Goal: Task Accomplishment & Management: Use online tool/utility

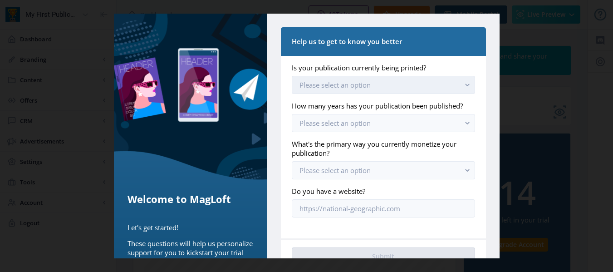
click at [426, 93] on button "Please select an option" at bounding box center [383, 85] width 183 height 18
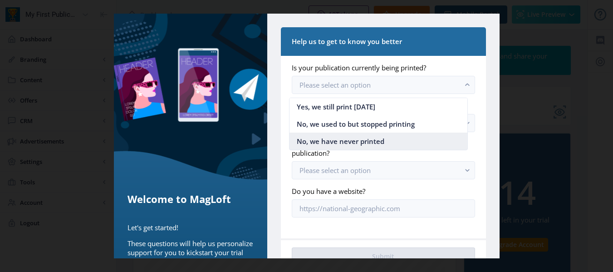
click at [391, 142] on nb-option "No, we have never printed" at bounding box center [379, 141] width 178 height 17
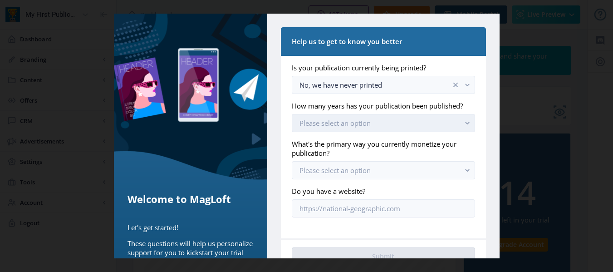
click at [388, 132] on button "Please select an option" at bounding box center [383, 123] width 183 height 18
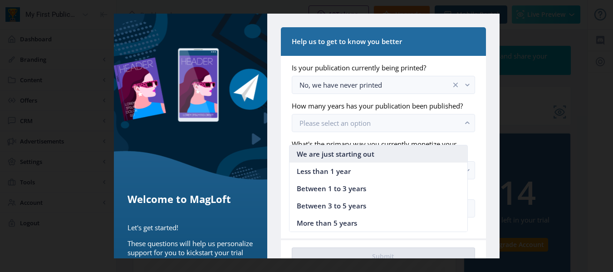
click at [371, 158] on span "We are just starting out" at bounding box center [336, 153] width 78 height 11
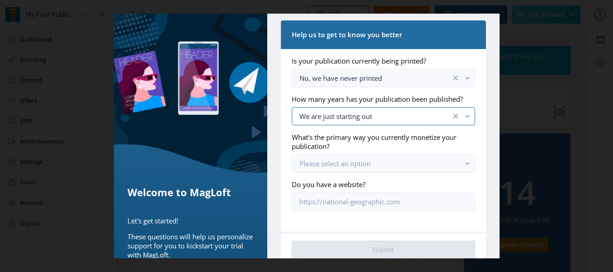
scroll to position [8, 0]
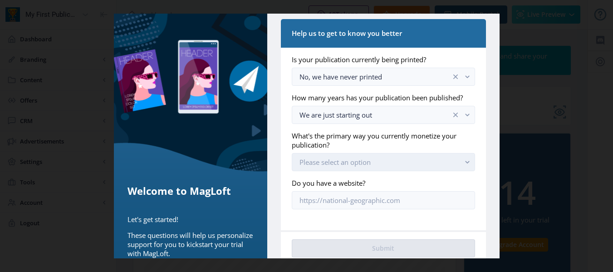
click at [365, 167] on span "Please select an option" at bounding box center [335, 162] width 71 height 9
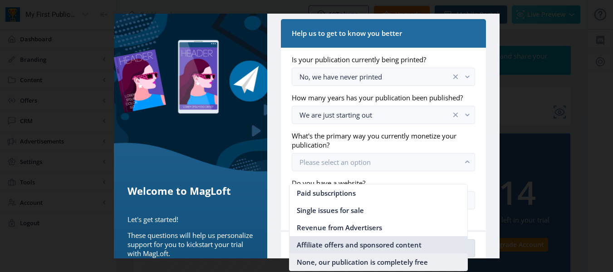
drag, startPoint x: 336, startPoint y: 252, endPoint x: 334, endPoint y: 259, distance: 7.2
click at [334, 259] on ul "Paid subscriptions Single issues for sale Revenue from Advertisers Affiliate of…" at bounding box center [379, 227] width 178 height 86
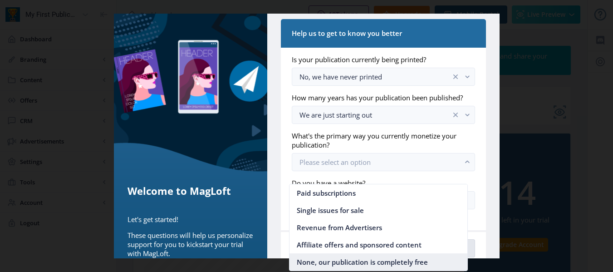
click at [334, 259] on span "None, our publication is completely free" at bounding box center [362, 261] width 131 height 11
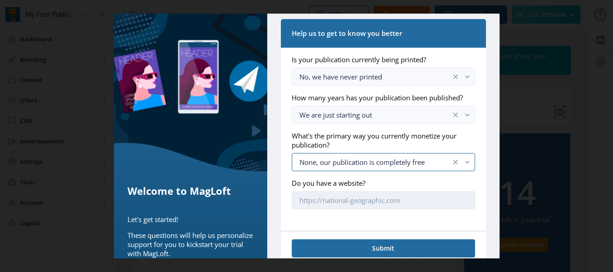
scroll to position [37, 0]
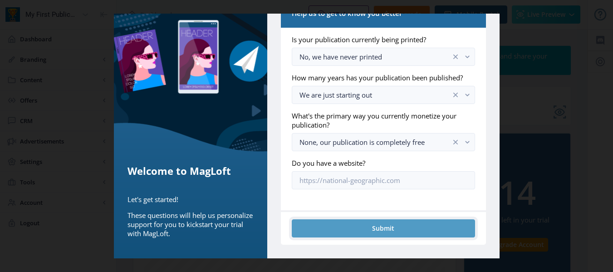
click at [359, 226] on button "Submit" at bounding box center [383, 228] width 183 height 18
click at [375, 222] on button "Submit" at bounding box center [383, 228] width 183 height 18
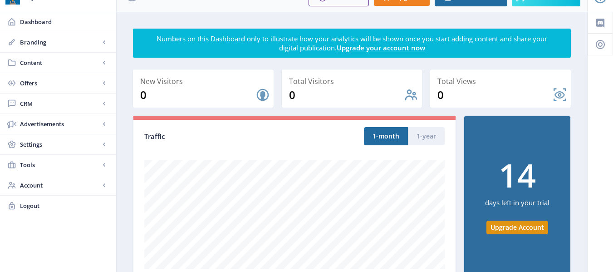
scroll to position [0, 0]
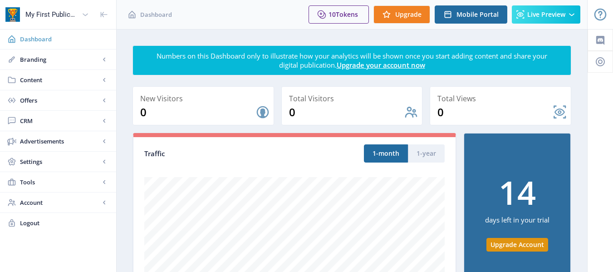
click at [48, 47] on link "Dashboard" at bounding box center [58, 39] width 116 height 20
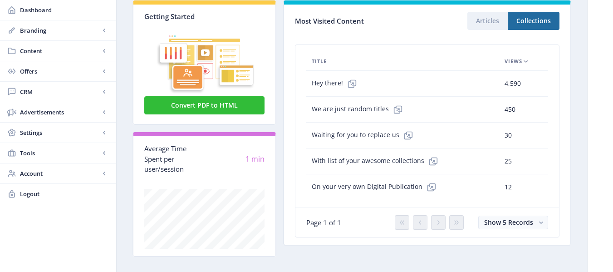
scroll to position [312, 0]
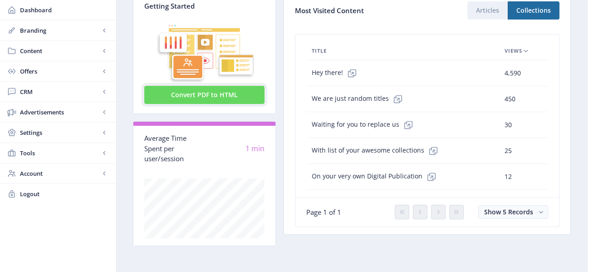
click at [188, 96] on button "Convert PDF to HTML" at bounding box center [204, 95] width 120 height 18
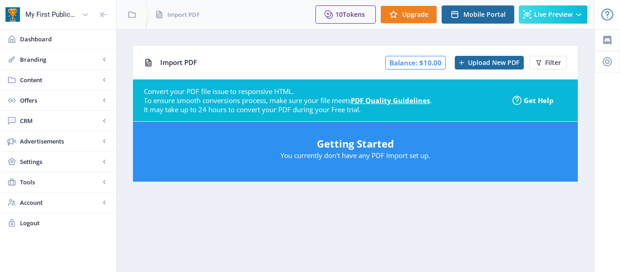
click at [268, 132] on div "Getting Started You currently don't have any PDF Import set up." at bounding box center [355, 152] width 445 height 60
click at [359, 146] on h5 "Getting Started" at bounding box center [355, 143] width 427 height 15
click at [468, 62] on div at bounding box center [461, 62] width 13 height 13
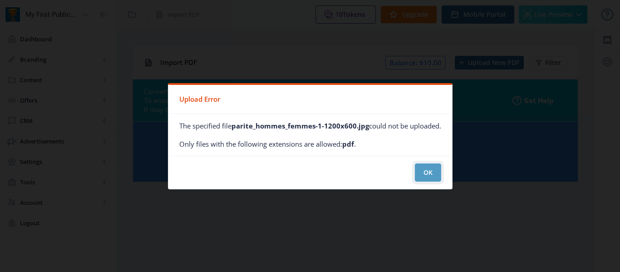
click at [423, 180] on button "OK" at bounding box center [428, 172] width 26 height 18
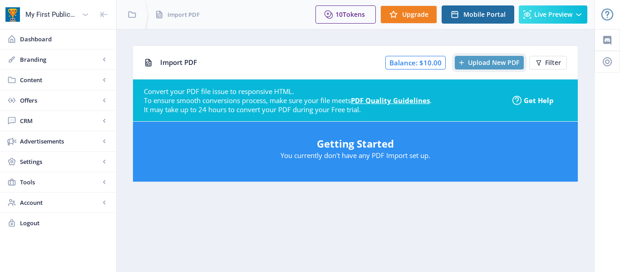
click at [489, 59] on span "Upload New PDF" at bounding box center [493, 62] width 51 height 7
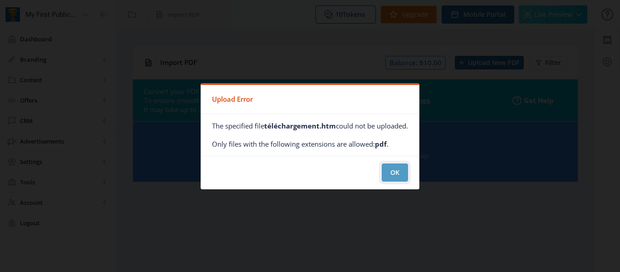
click at [402, 171] on button "OK" at bounding box center [395, 172] width 26 height 18
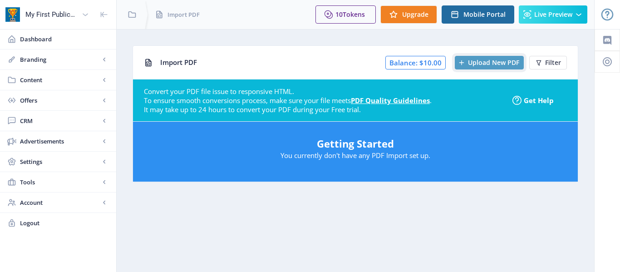
click at [491, 56] on button "Upload New PDF" at bounding box center [489, 63] width 69 height 14
